Goal: Obtain resource: Download file/media

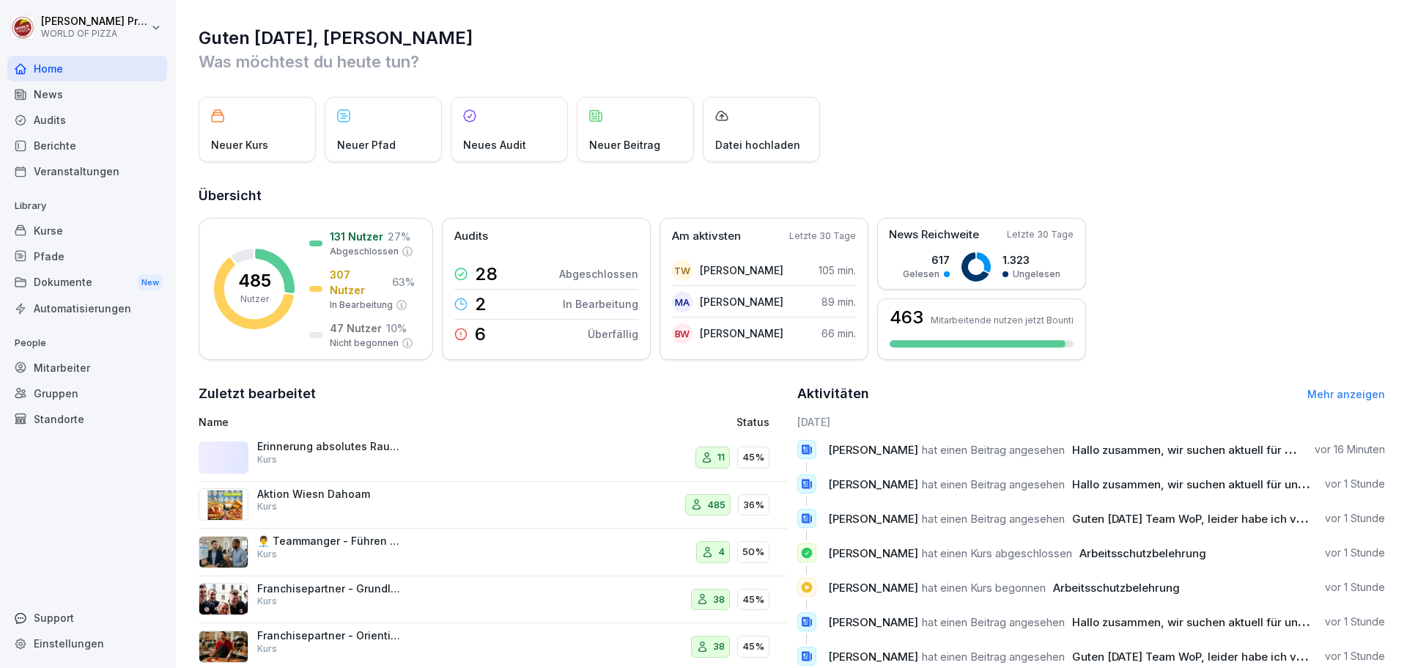
click at [57, 283] on div "Dokumente New" at bounding box center [87, 282] width 160 height 27
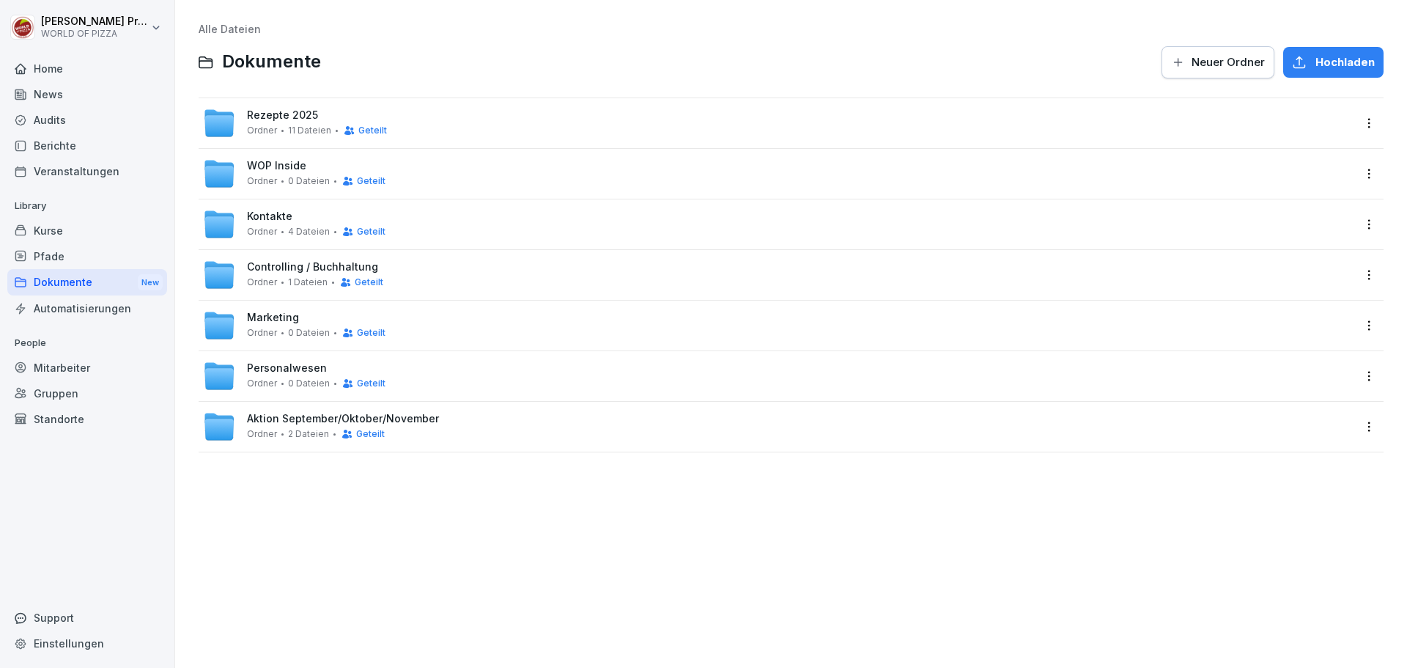
click at [281, 323] on span "Marketing" at bounding box center [273, 317] width 52 height 12
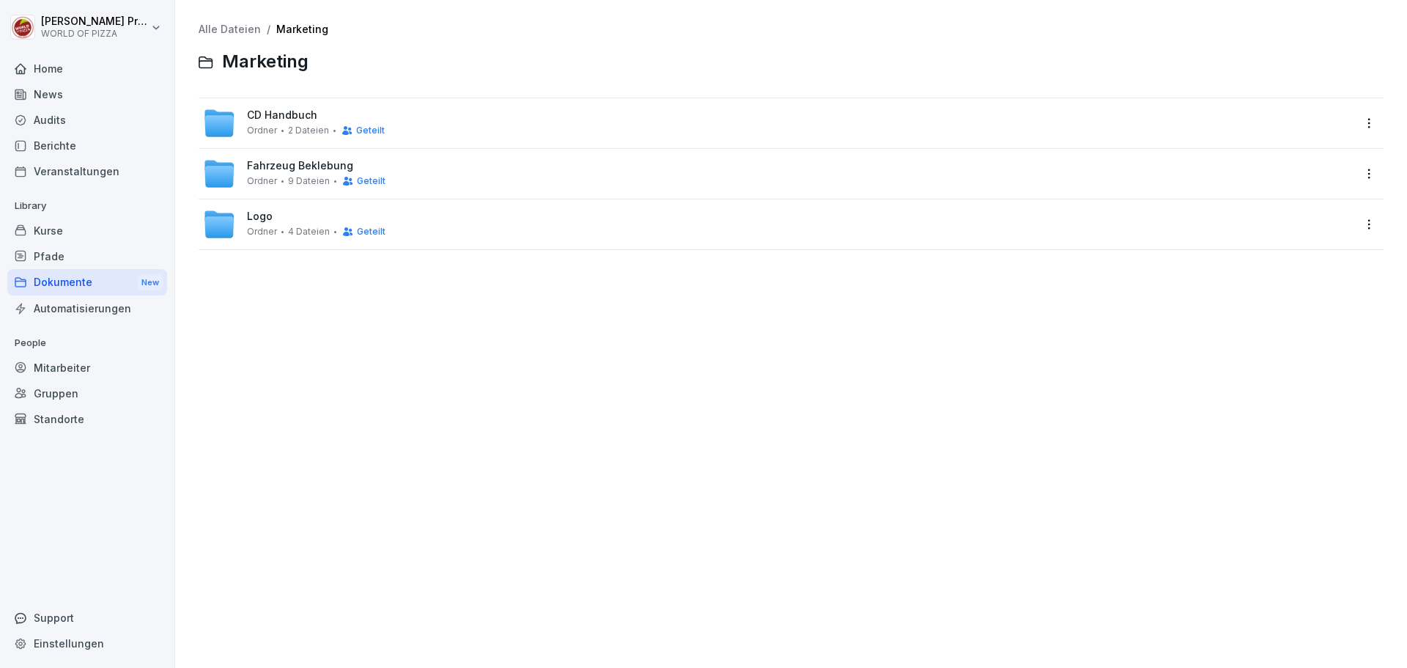
click at [75, 288] on div "Dokumente New" at bounding box center [87, 282] width 160 height 27
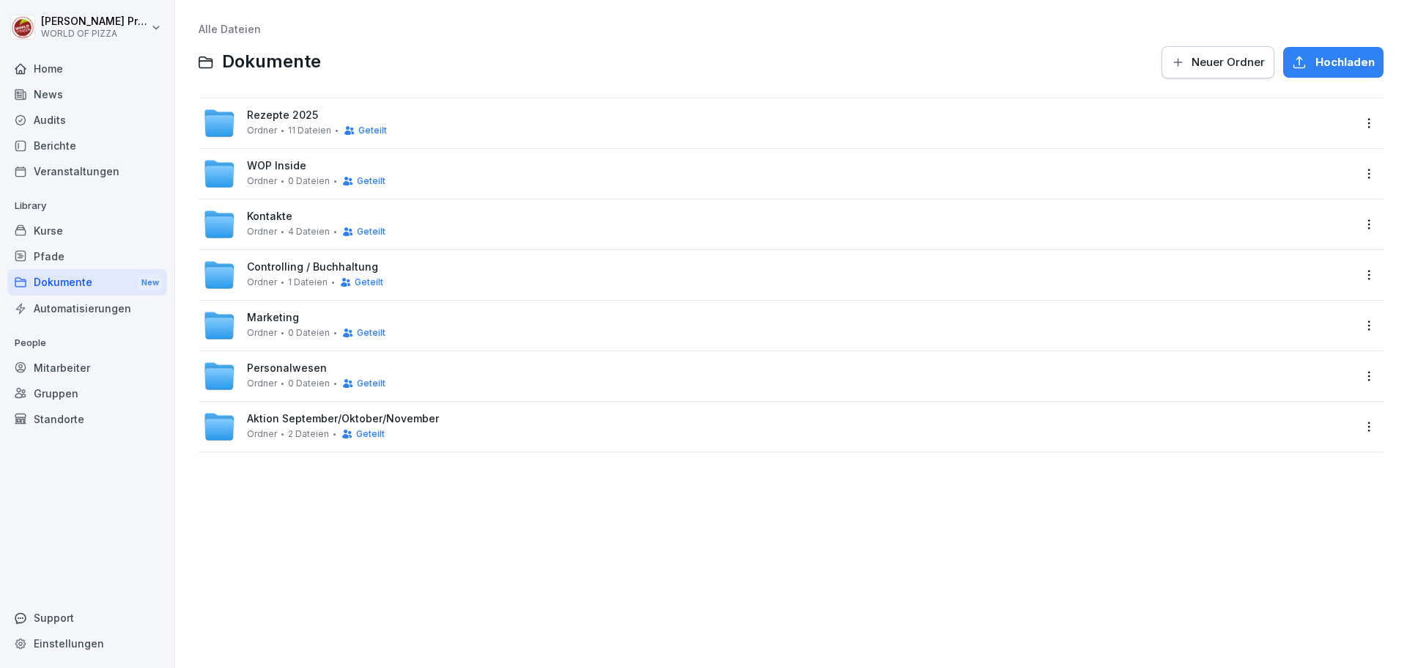
click at [283, 320] on span "Marketing" at bounding box center [273, 317] width 52 height 12
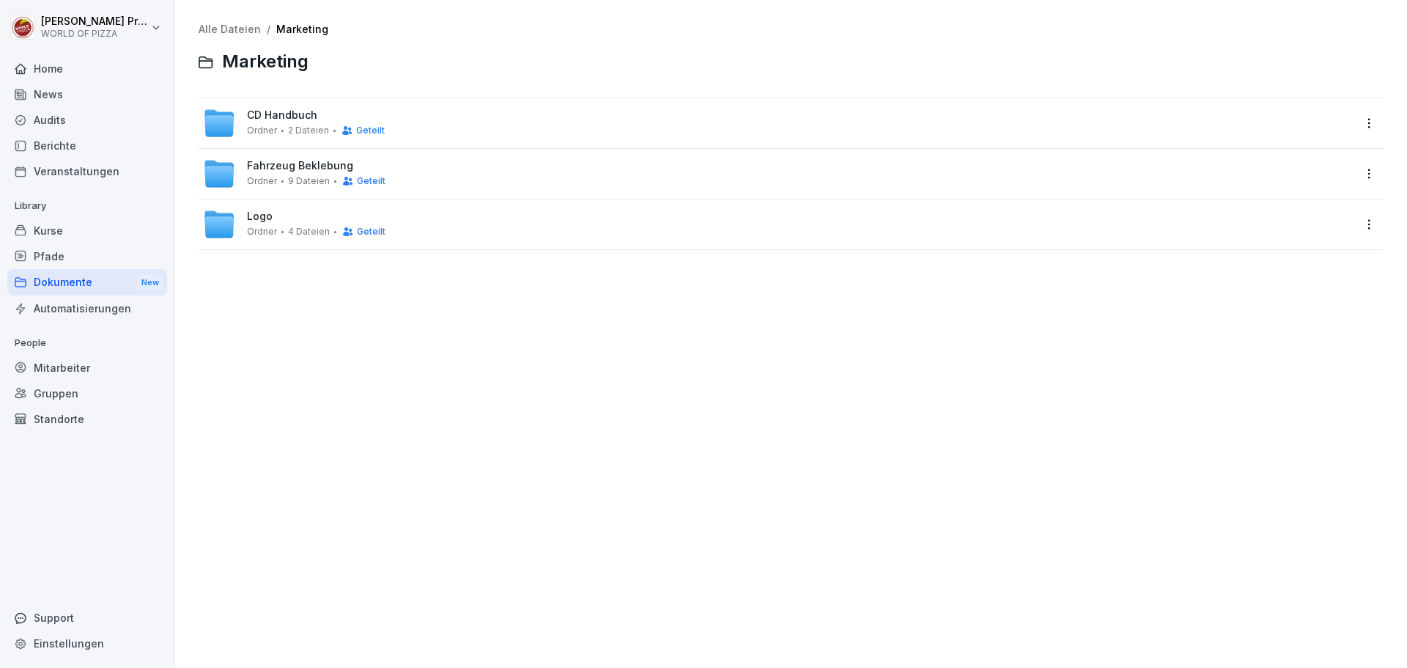
click at [68, 282] on div "Dokumente New" at bounding box center [87, 282] width 160 height 27
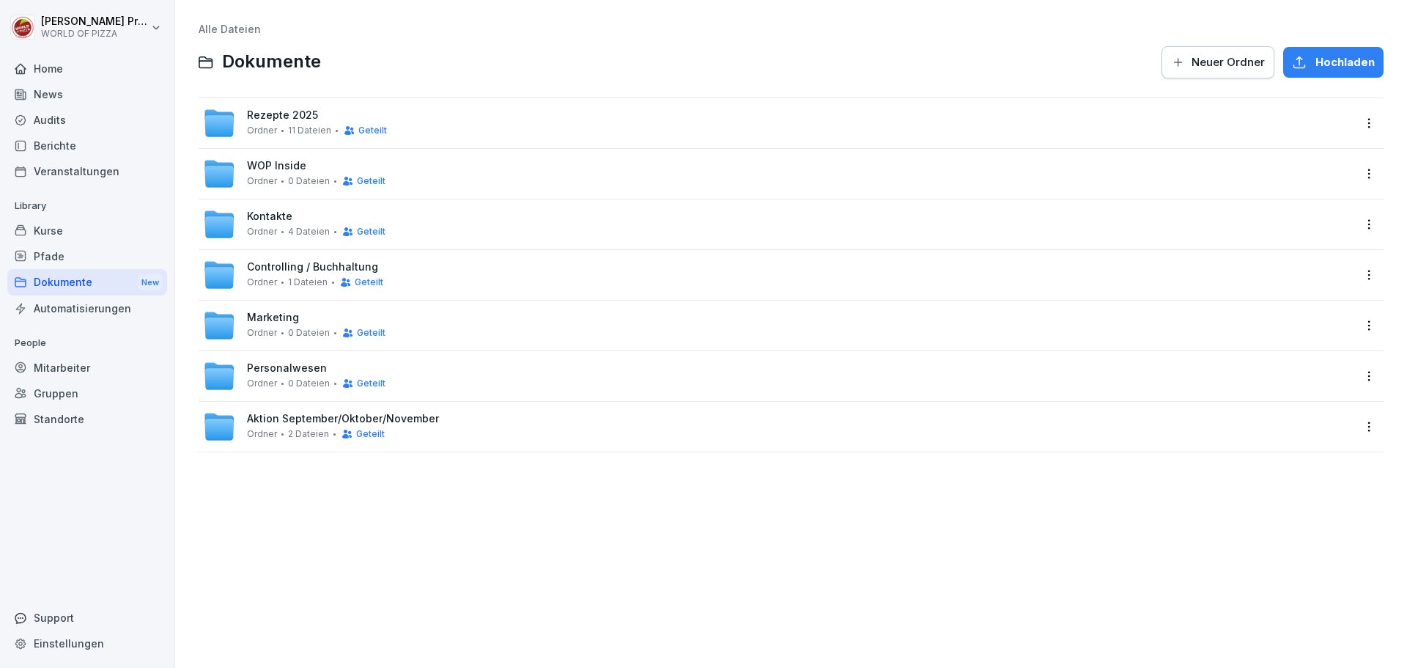
click at [277, 419] on span "Aktion September/Oktober/November" at bounding box center [343, 419] width 192 height 12
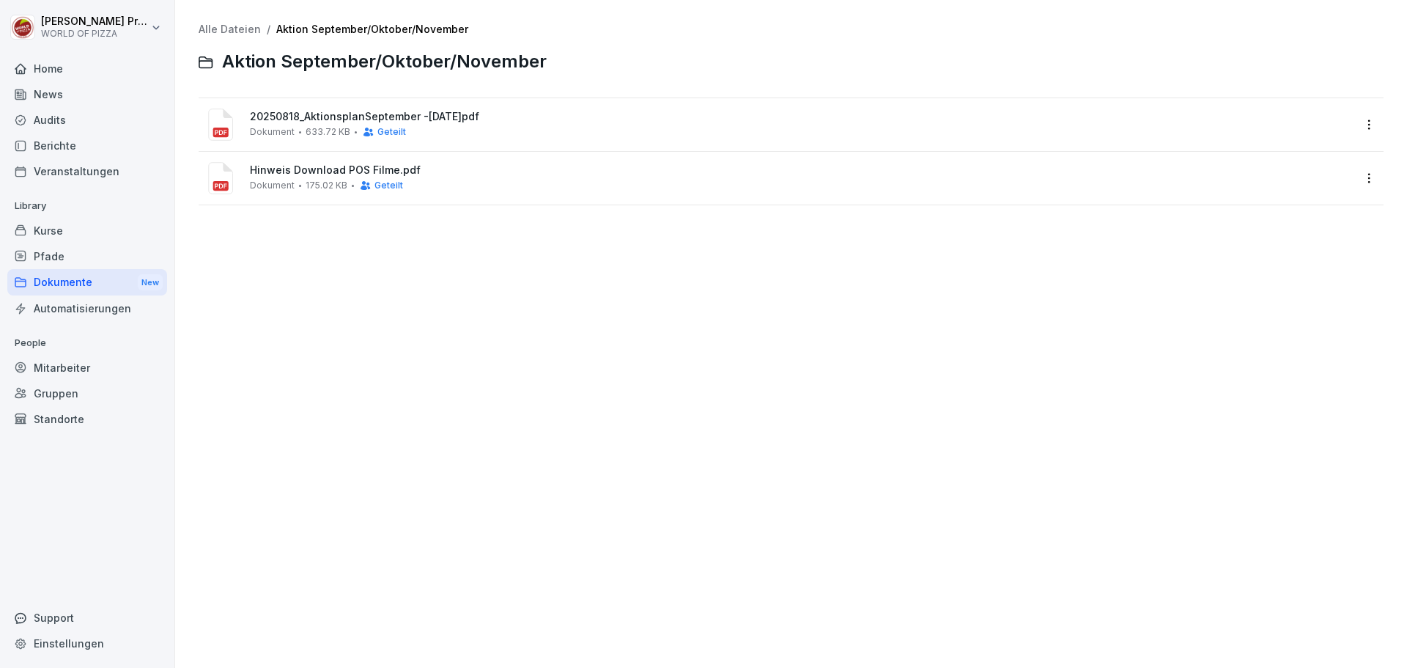
click at [305, 172] on span "Hinweis Download POS Filme.pdf" at bounding box center [801, 170] width 1103 height 12
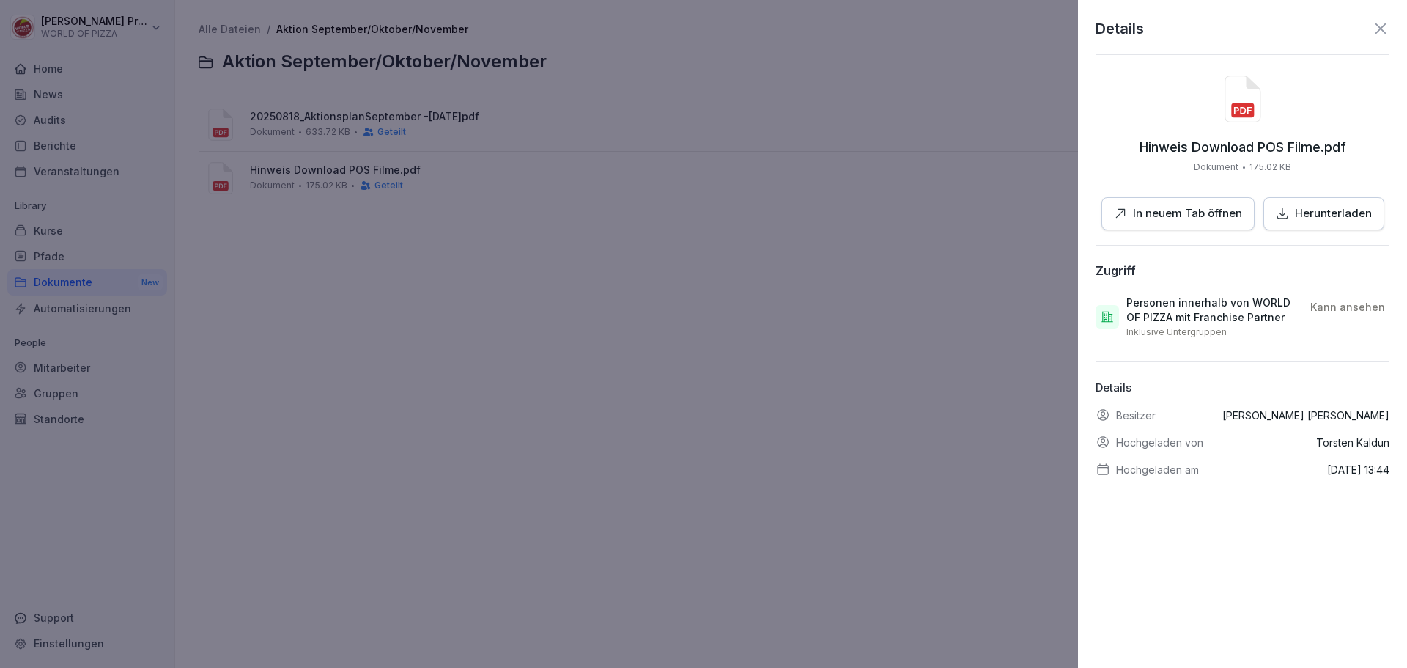
click at [1176, 215] on p "In neuem Tab öffnen" at bounding box center [1187, 213] width 109 height 17
